Goal: Task Accomplishment & Management: Manage account settings

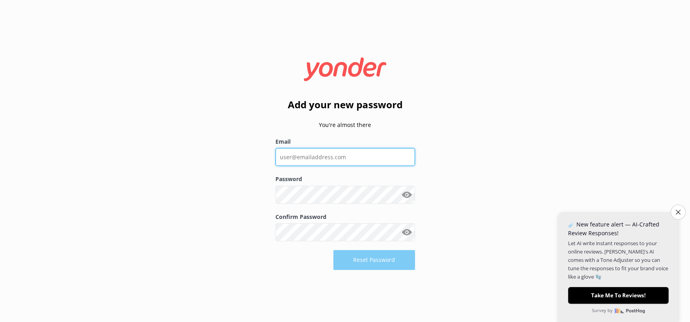
click at [291, 161] on input "Email" at bounding box center [344, 157] width 139 height 18
type input "[PERSON_NAME][EMAIL_ADDRESS][DOMAIN_NAME]"
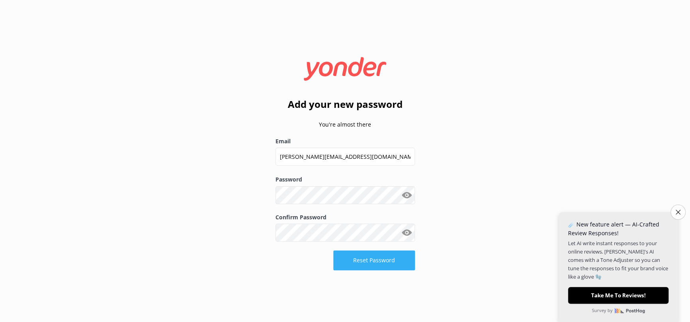
click at [388, 262] on button "Reset Password" at bounding box center [374, 261] width 82 height 20
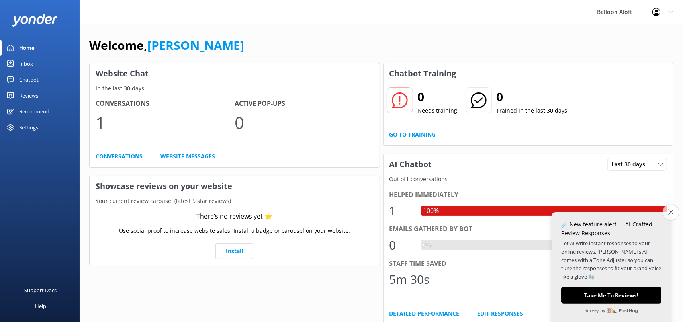
click at [672, 212] on icon "Close survey" at bounding box center [670, 212] width 5 height 5
